Goal: Find specific page/section: Find specific page/section

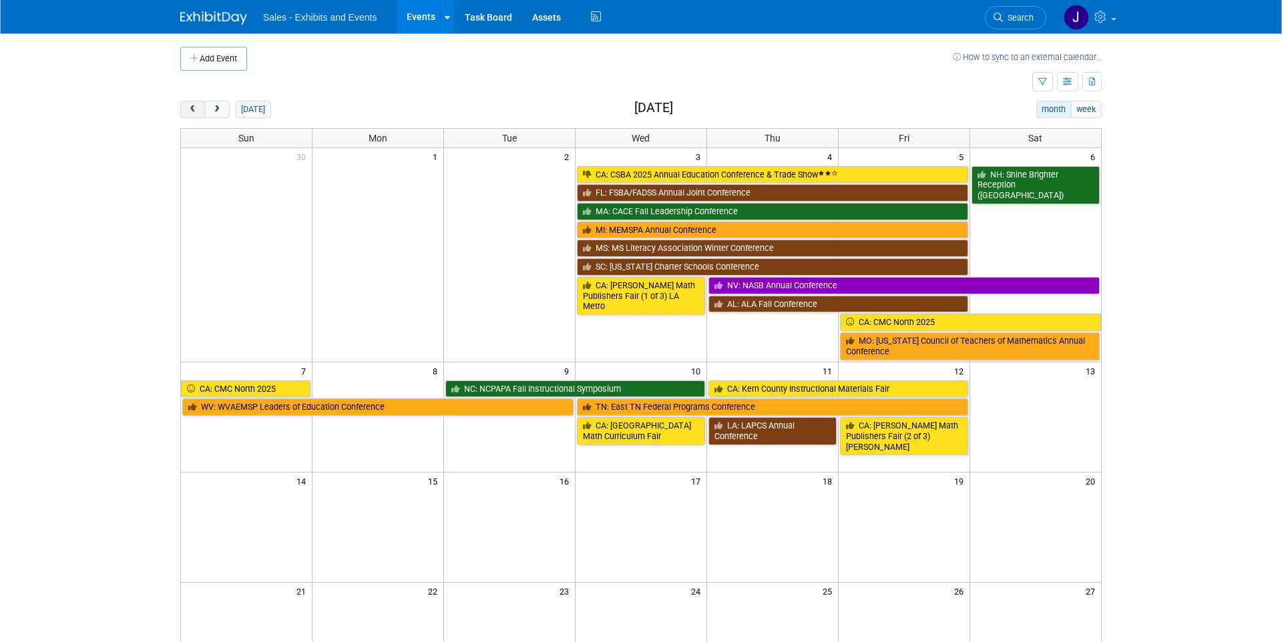
click at [191, 106] on span "prev" at bounding box center [193, 110] width 10 height 9
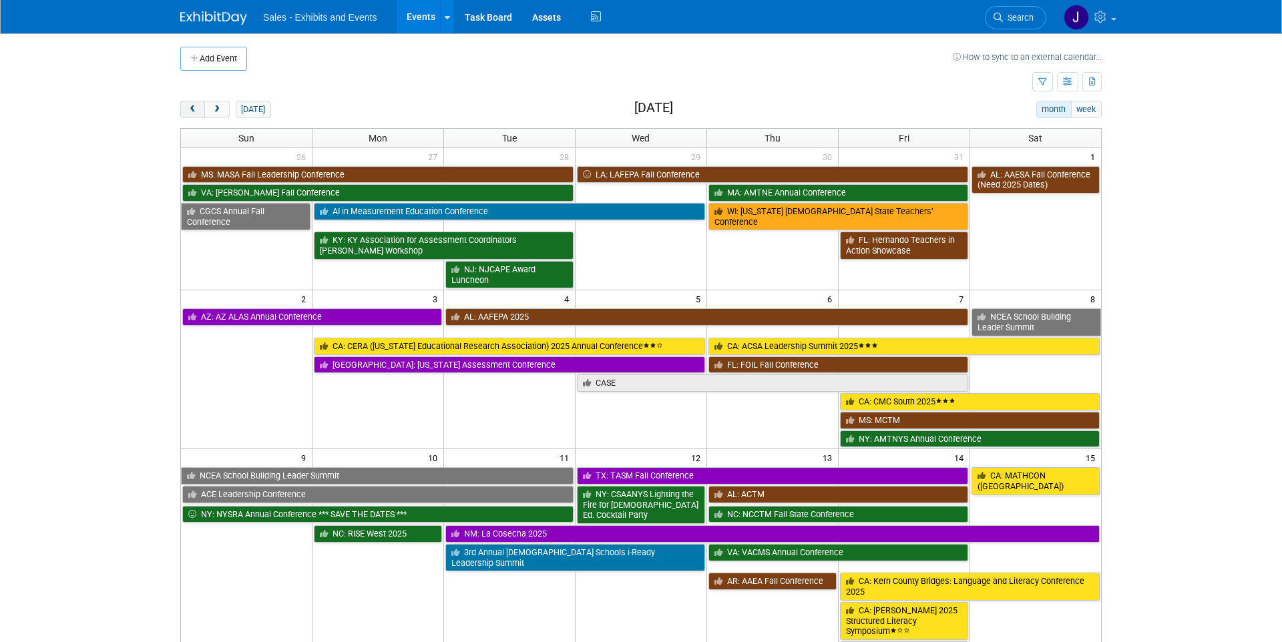
click at [191, 106] on span "prev" at bounding box center [193, 110] width 10 height 9
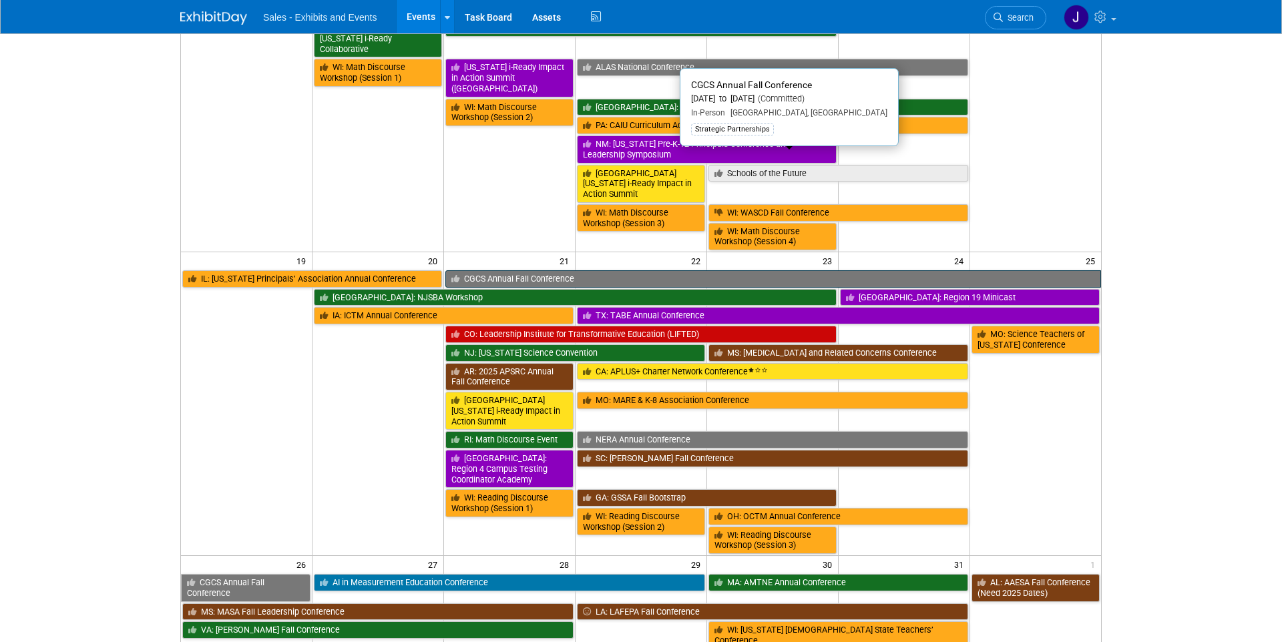
scroll to position [638, 0]
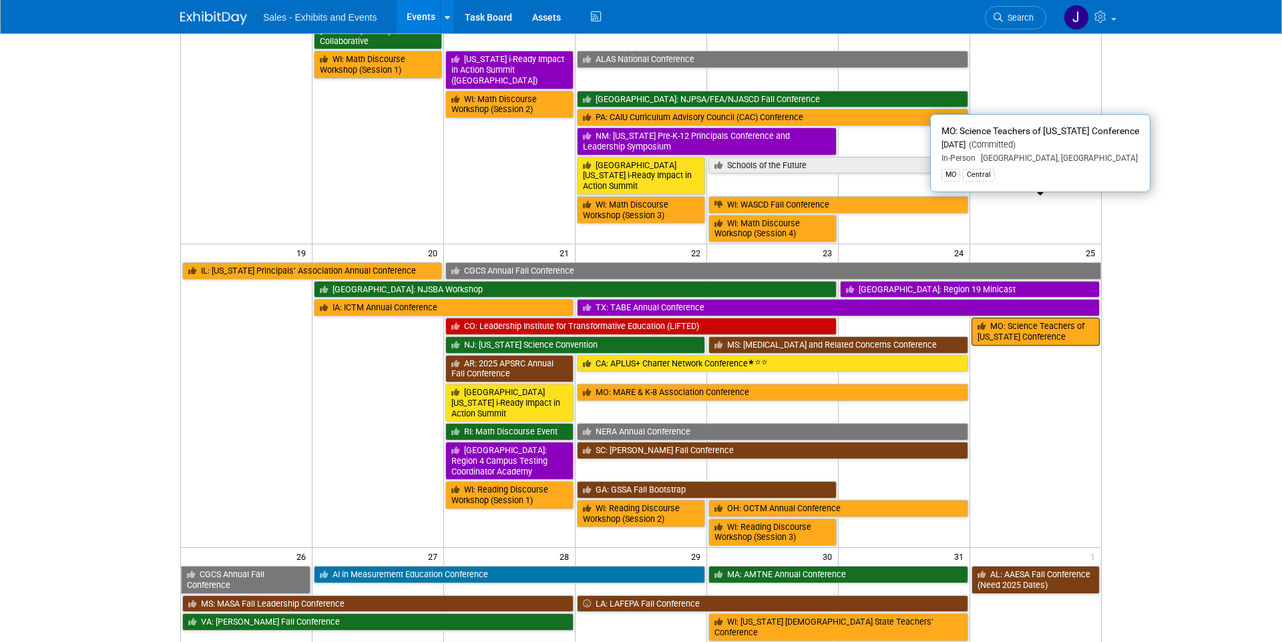
click at [1047, 318] on link "MO: Science Teachers of [US_STATE] Conference" at bounding box center [1036, 331] width 128 height 27
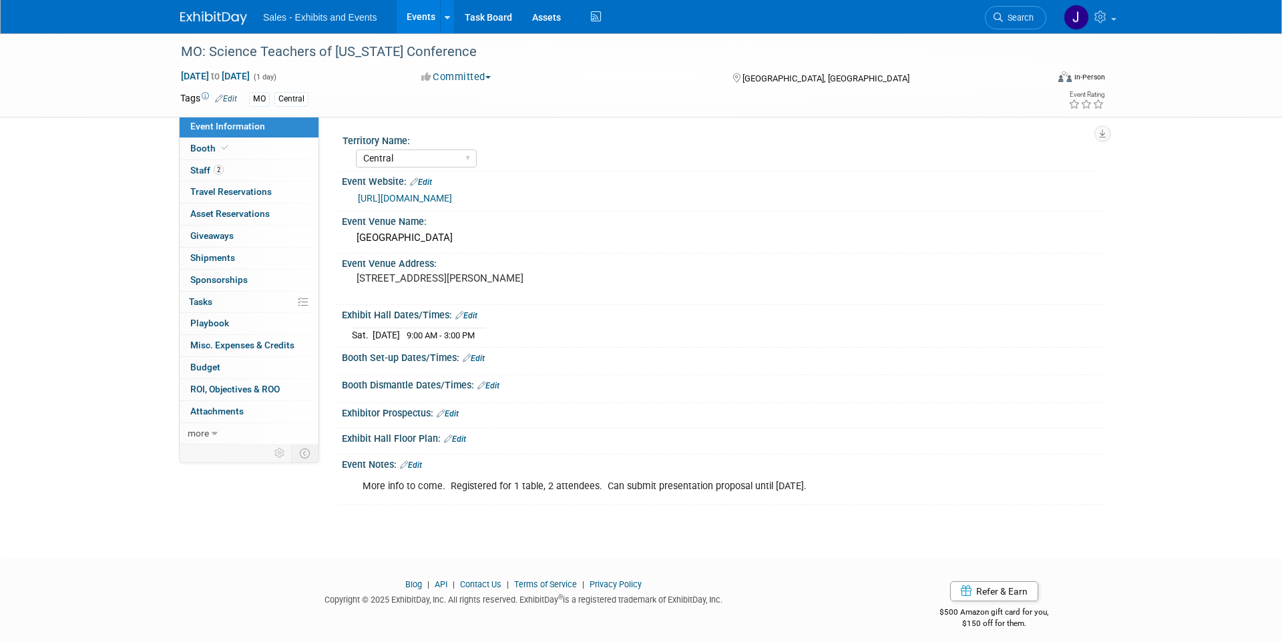
select select "Central"
click at [222, 162] on link "2 Staff 2" at bounding box center [249, 170] width 139 height 21
